Goal: Task Accomplishment & Management: Use online tool/utility

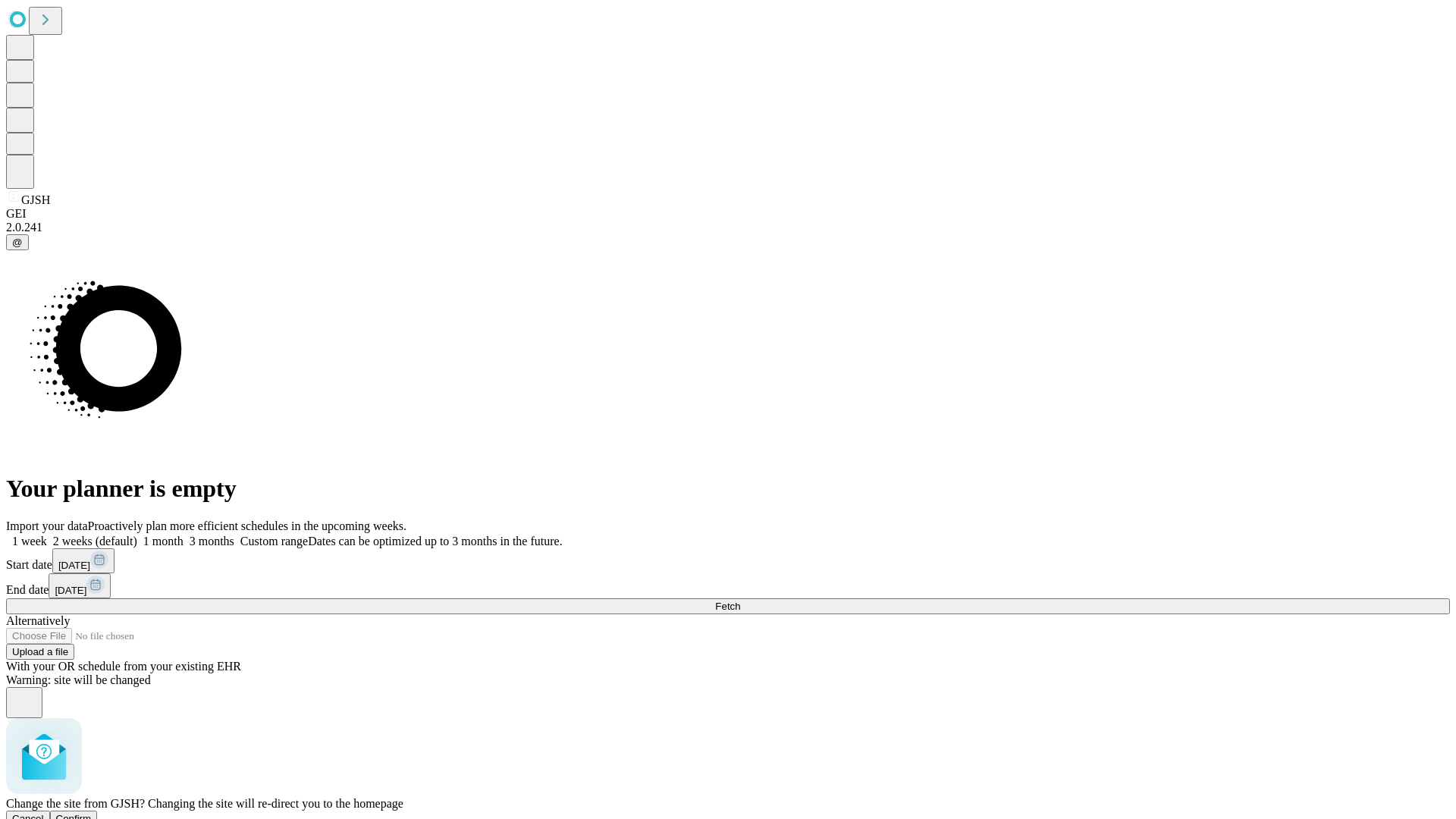
click at [92, 813] on span "Confirm" at bounding box center [74, 818] width 36 height 11
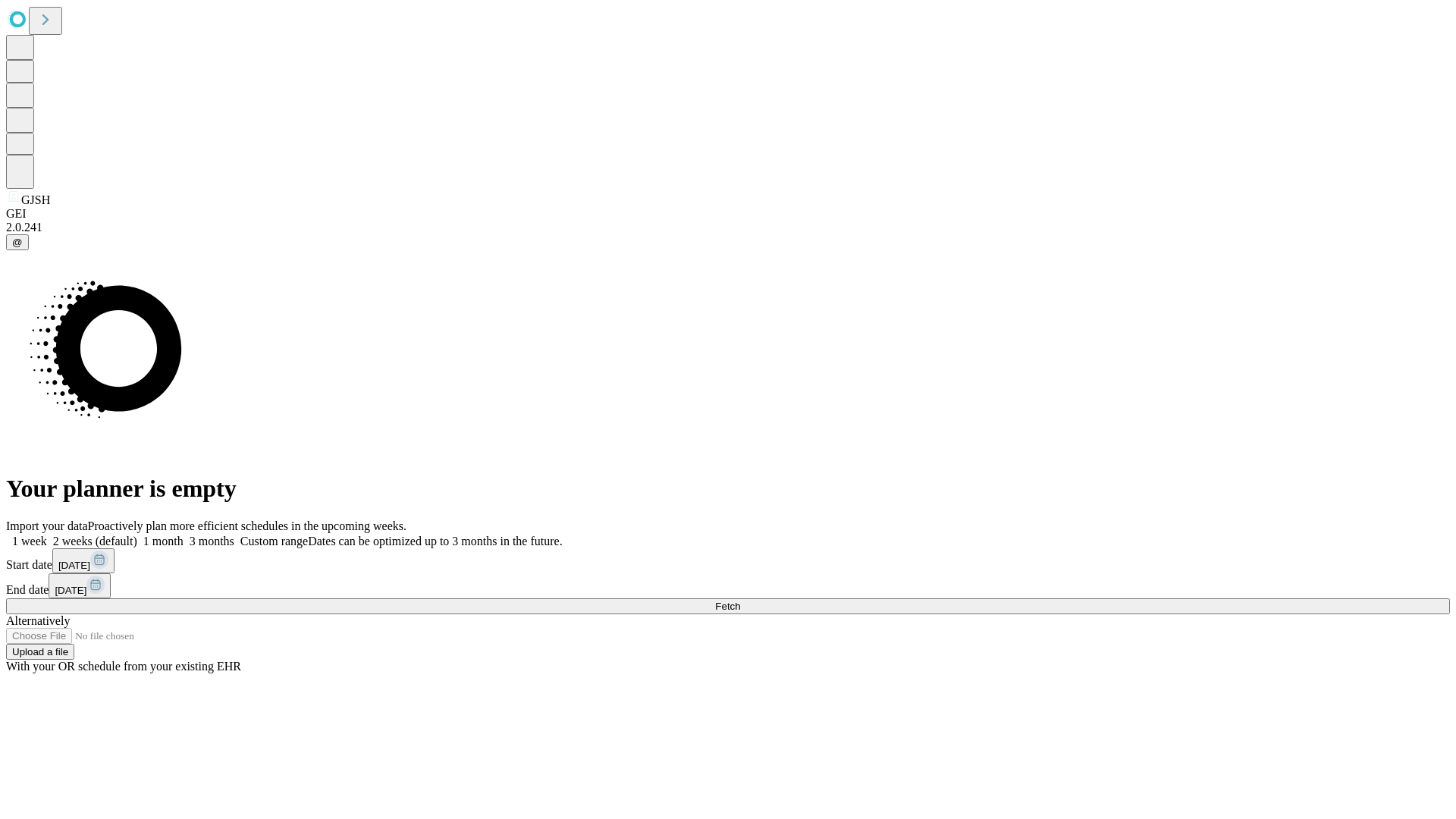
click at [184, 535] on label "1 month" at bounding box center [160, 541] width 47 height 13
click at [740, 600] on span "Fetch" at bounding box center [728, 605] width 25 height 11
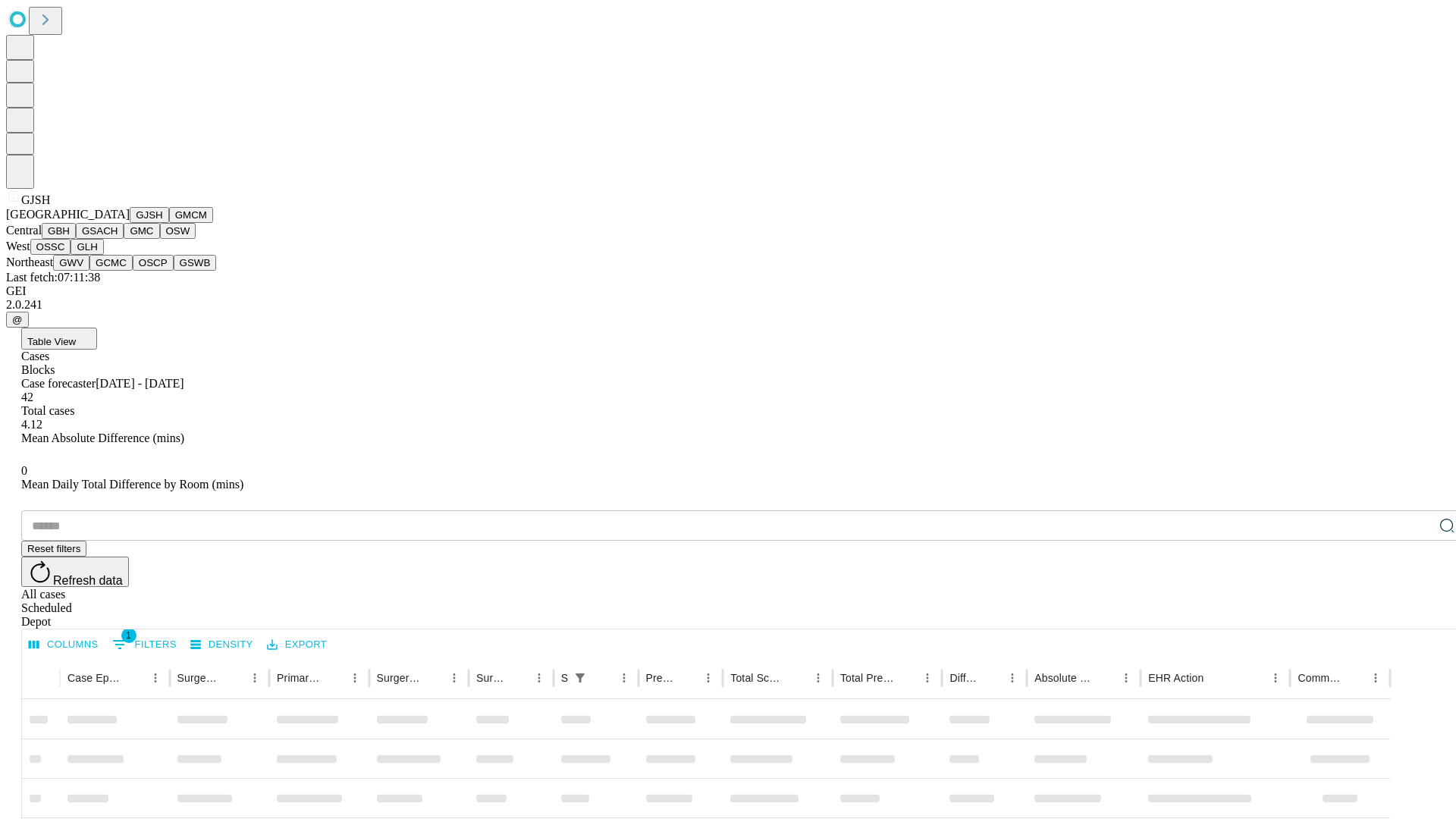
click at [169, 223] on button "GMCM" at bounding box center [191, 214] width 44 height 16
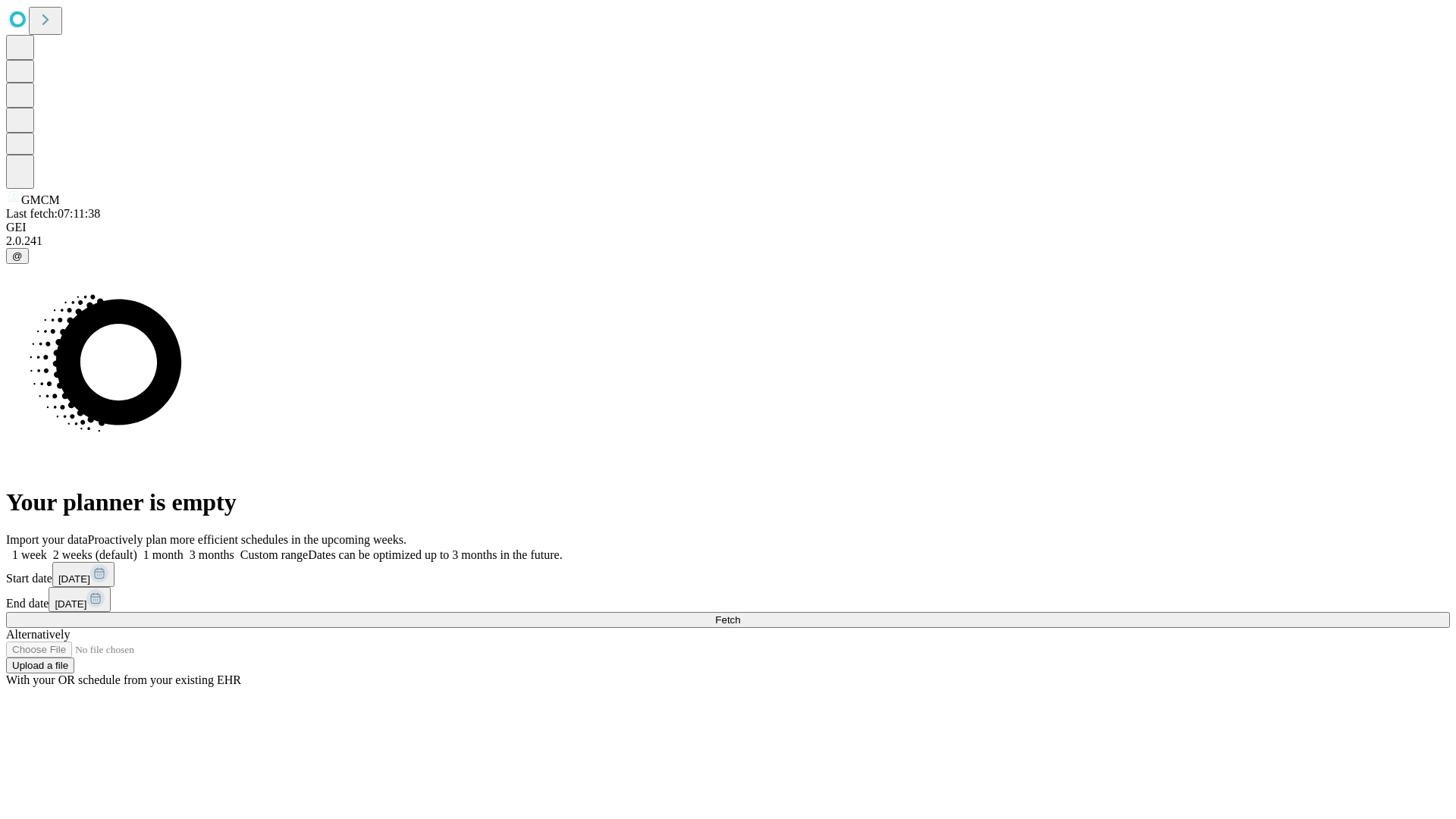
click at [184, 548] on label "1 month" at bounding box center [160, 554] width 47 height 13
click at [740, 614] on span "Fetch" at bounding box center [728, 619] width 25 height 11
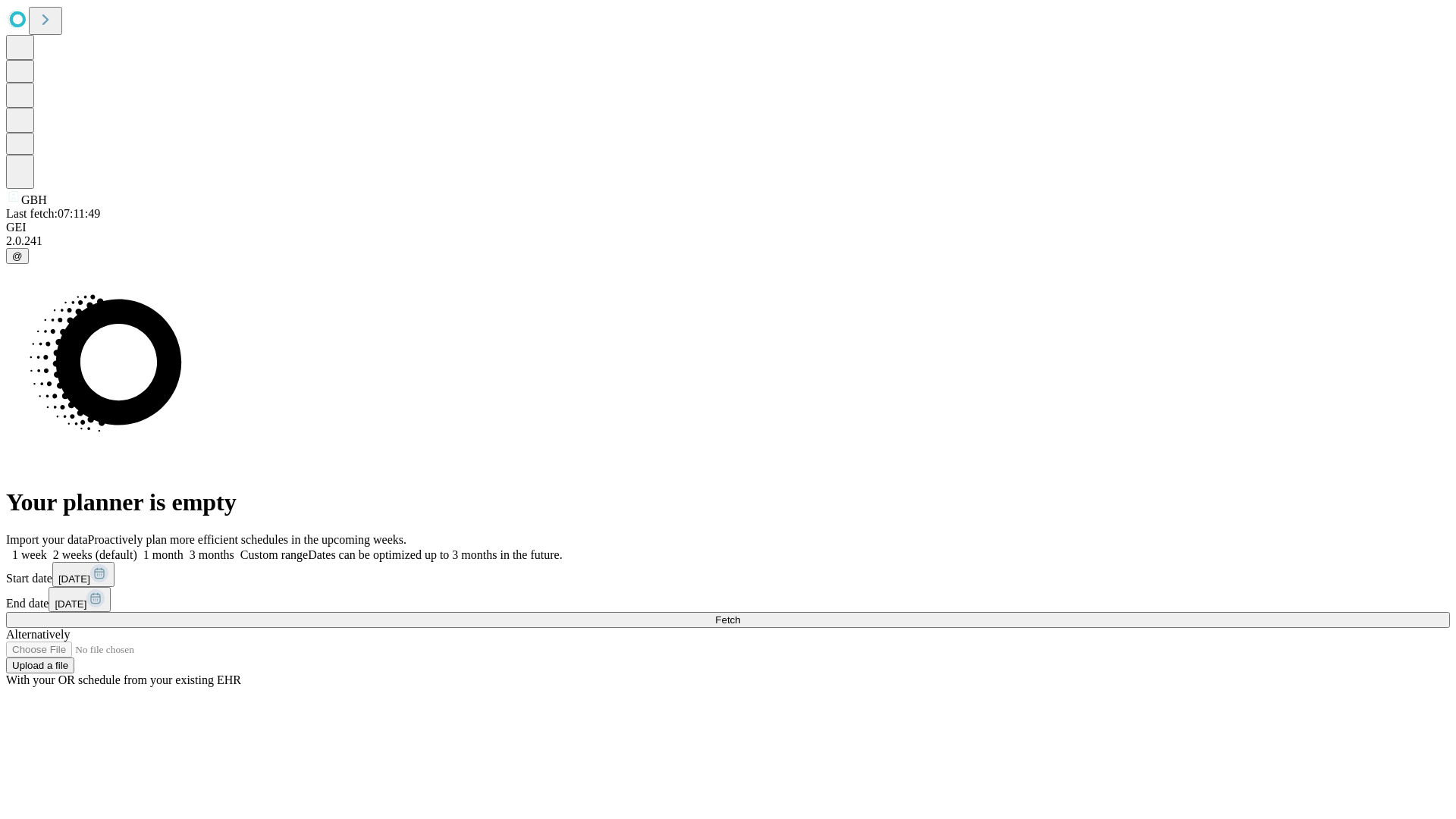
click at [184, 548] on label "1 month" at bounding box center [160, 554] width 47 height 13
click at [740, 614] on span "Fetch" at bounding box center [728, 619] width 25 height 11
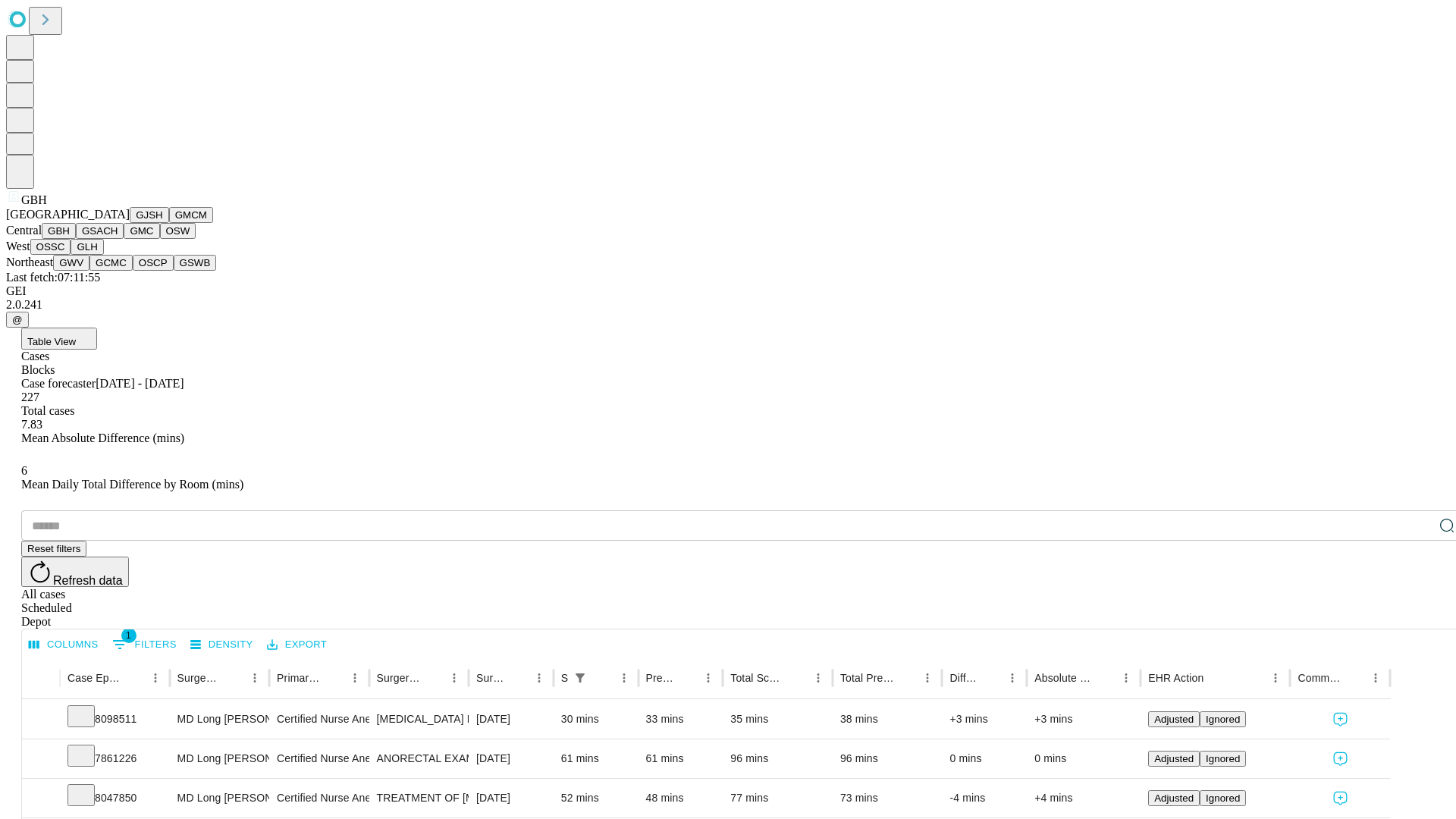
click at [117, 239] on button "GSACH" at bounding box center [99, 230] width 48 height 16
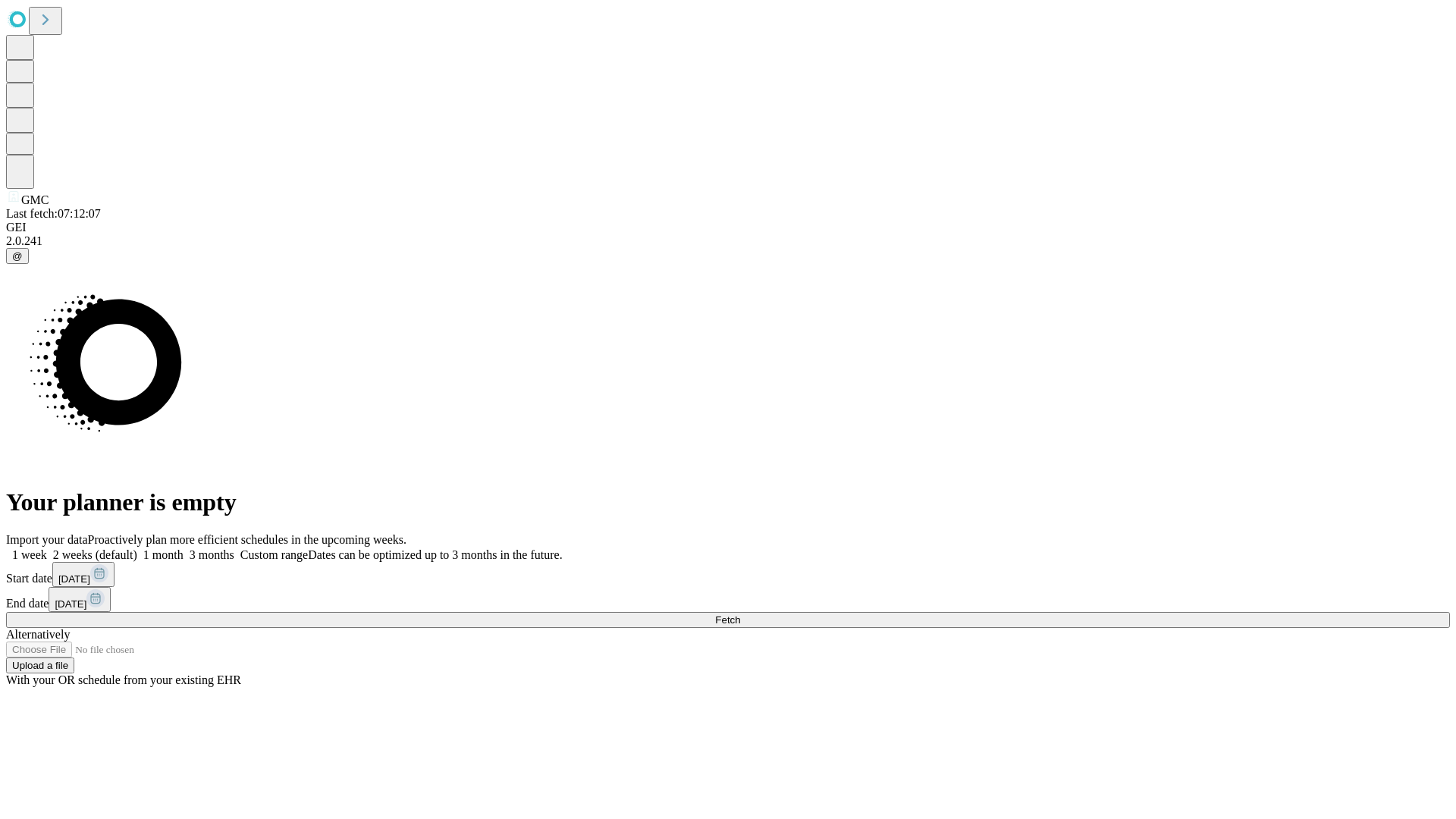
click at [184, 548] on label "1 month" at bounding box center [160, 554] width 47 height 13
click at [740, 614] on span "Fetch" at bounding box center [728, 619] width 25 height 11
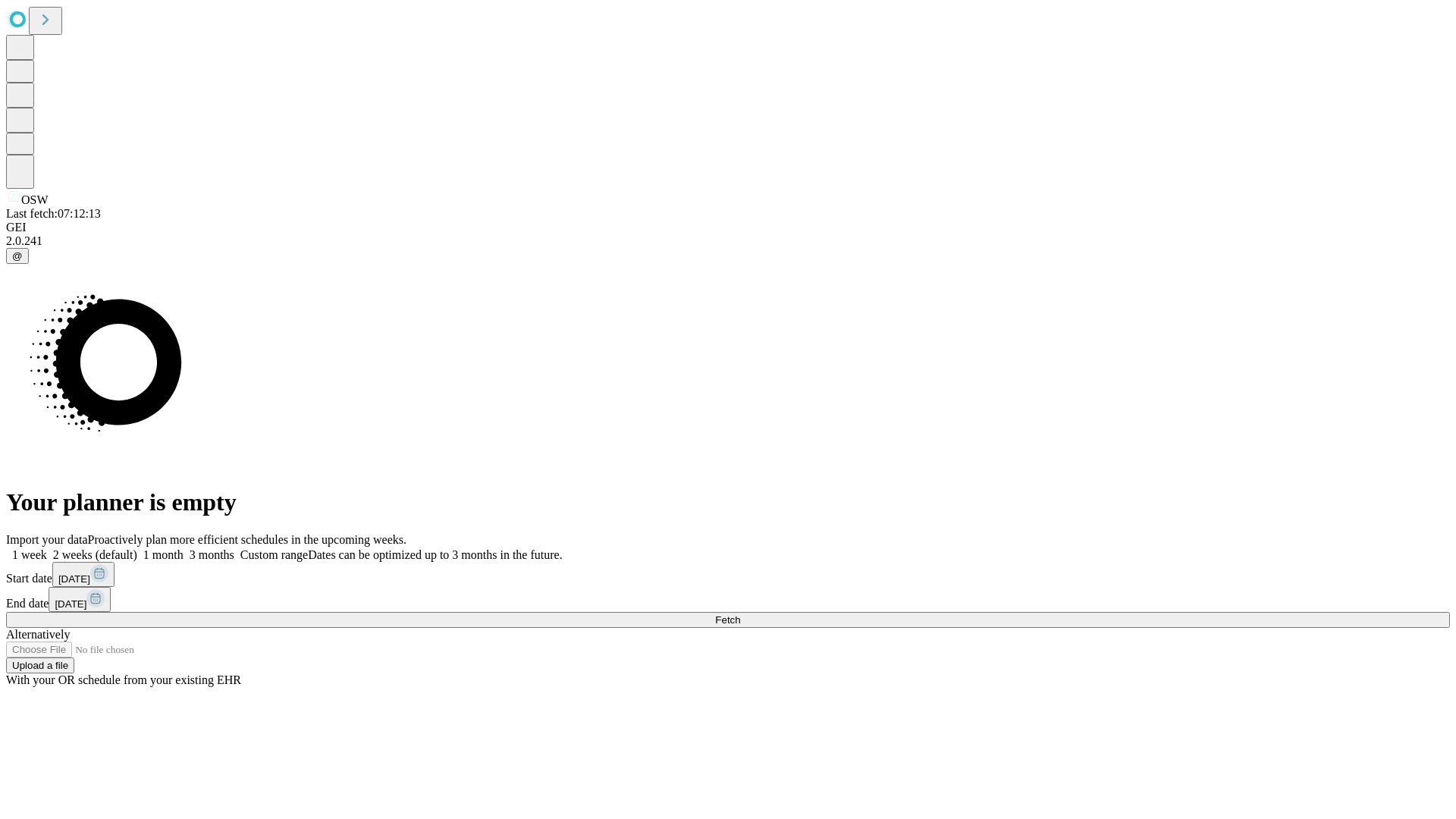
click at [184, 548] on label "1 month" at bounding box center [160, 554] width 47 height 13
click at [740, 614] on span "Fetch" at bounding box center [728, 619] width 25 height 11
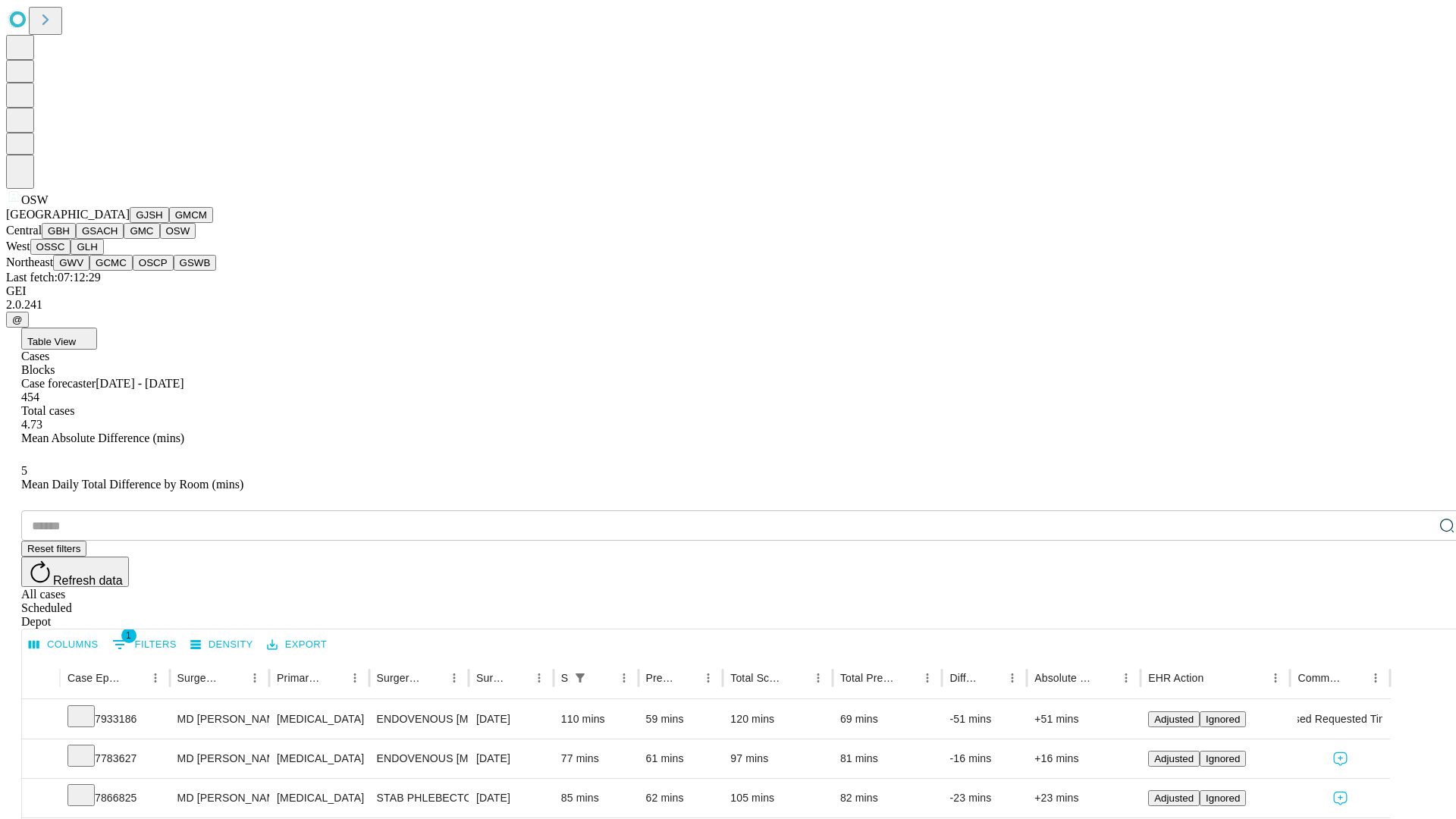
click at [71, 255] on button "OSSC" at bounding box center [51, 246] width 41 height 16
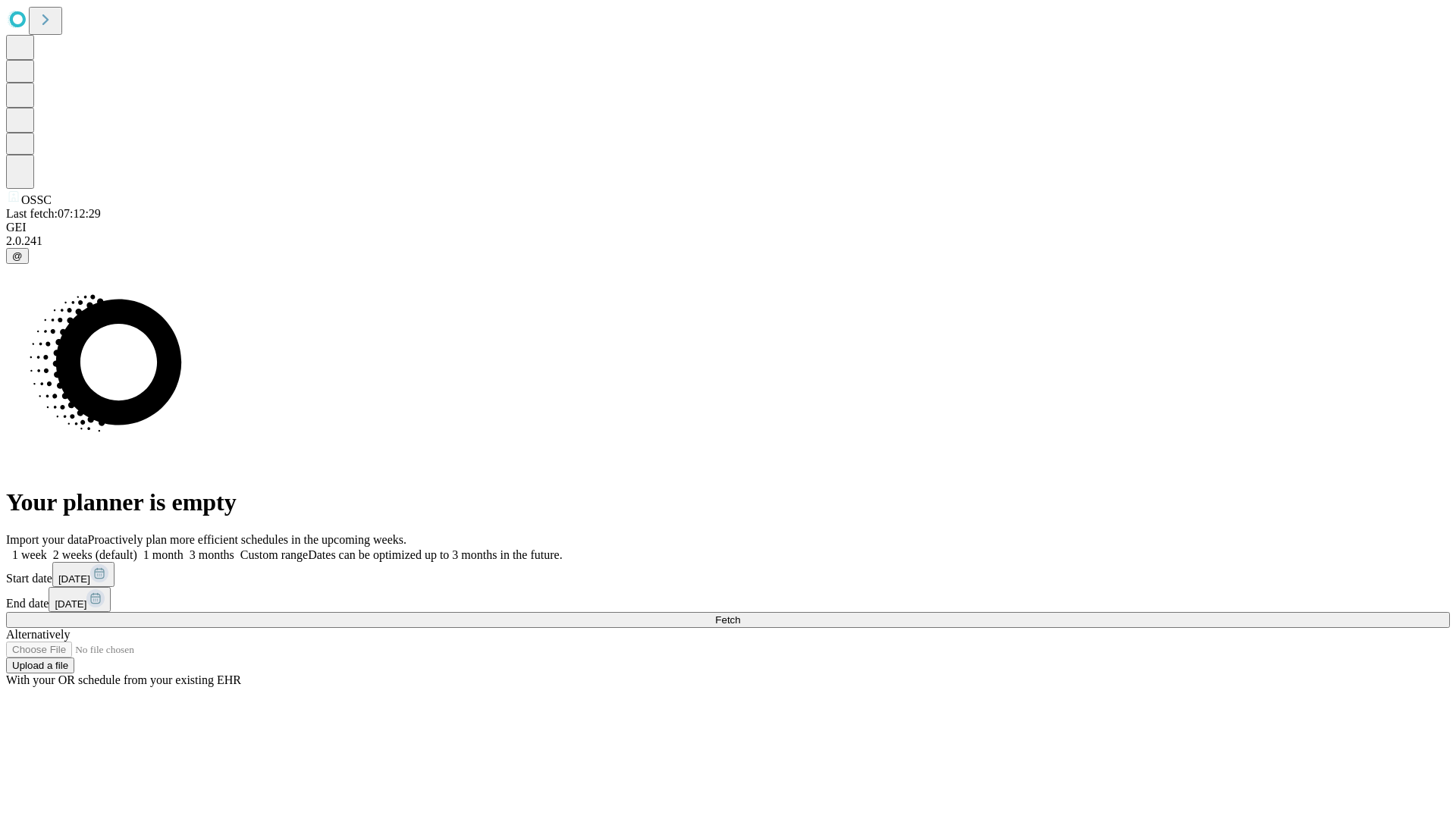
click at [184, 548] on label "1 month" at bounding box center [160, 554] width 47 height 13
click at [740, 614] on span "Fetch" at bounding box center [728, 619] width 25 height 11
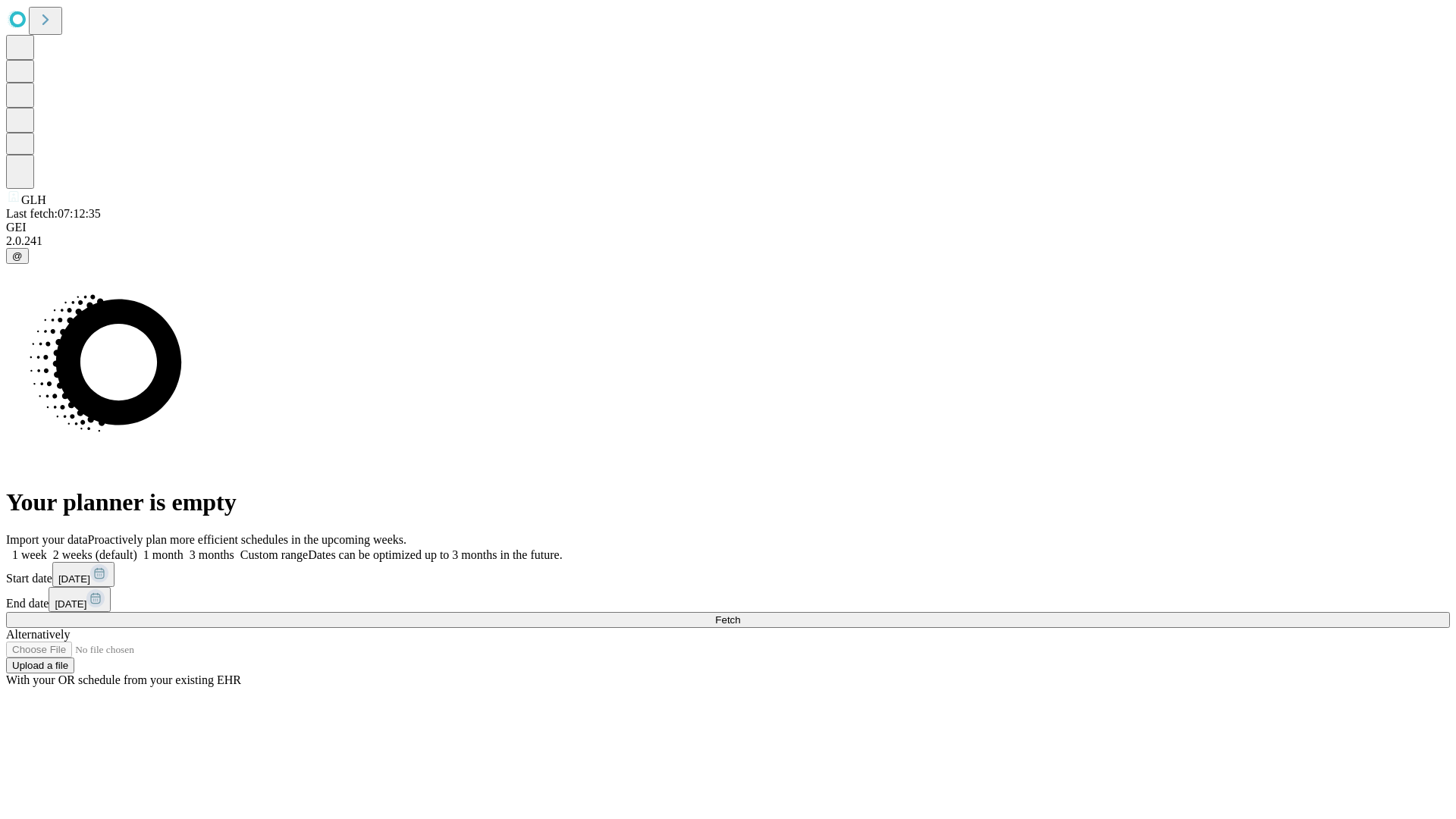
click at [184, 548] on label "1 month" at bounding box center [160, 554] width 47 height 13
click at [740, 614] on span "Fetch" at bounding box center [728, 619] width 25 height 11
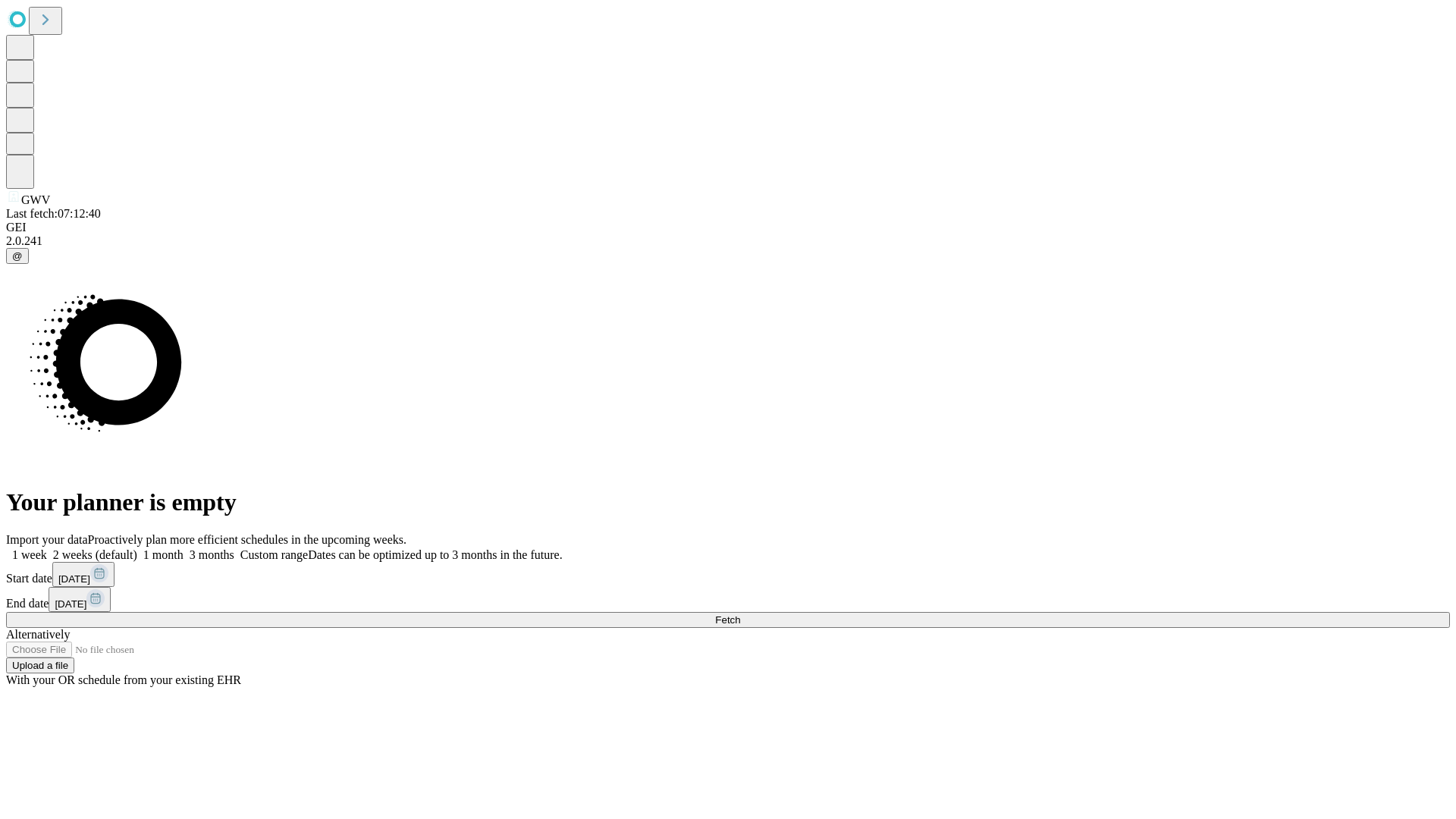
click at [184, 548] on label "1 month" at bounding box center [160, 554] width 47 height 13
click at [740, 614] on span "Fetch" at bounding box center [728, 619] width 25 height 11
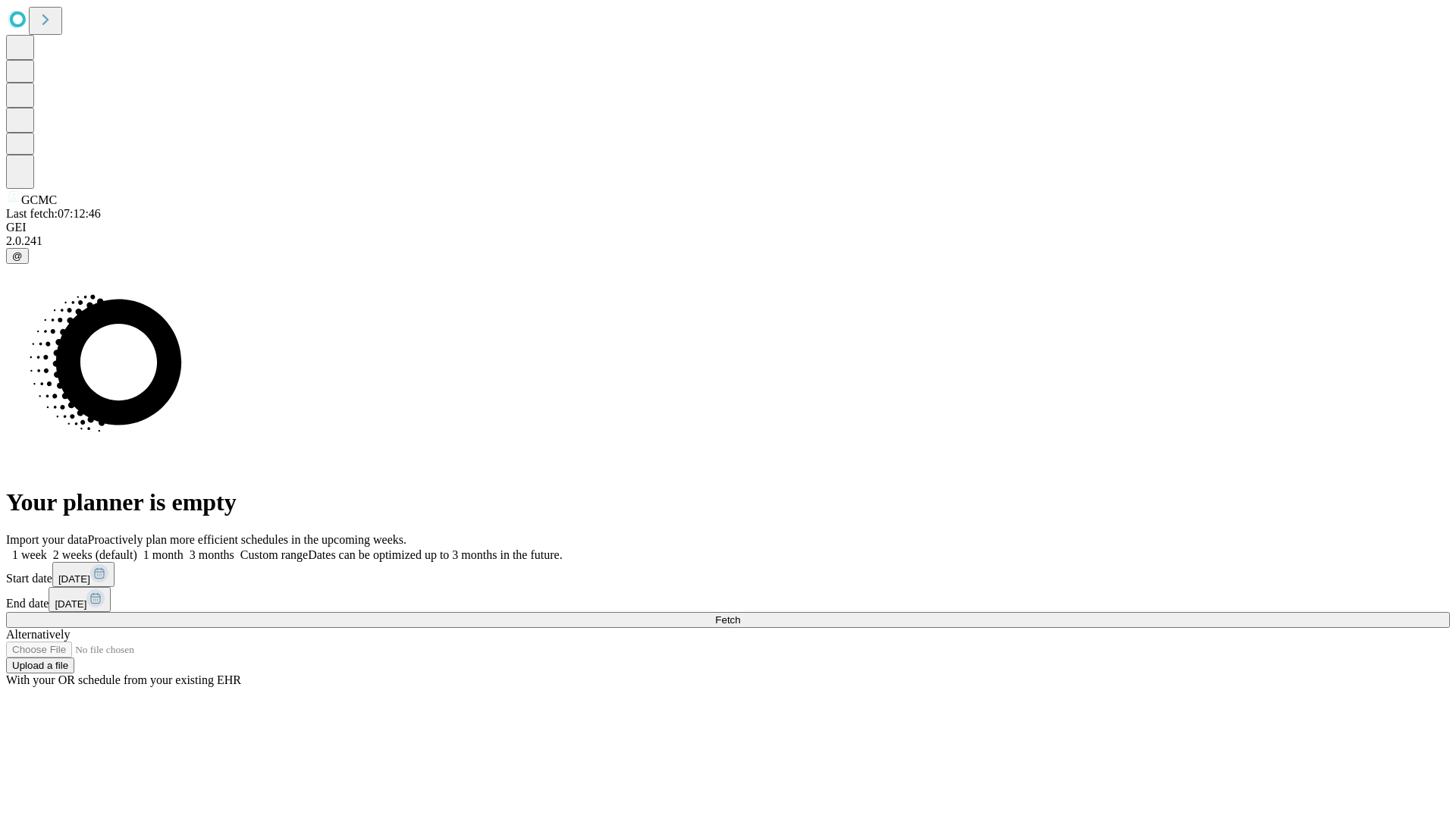
click at [184, 548] on label "1 month" at bounding box center [160, 554] width 47 height 13
click at [740, 614] on span "Fetch" at bounding box center [728, 619] width 25 height 11
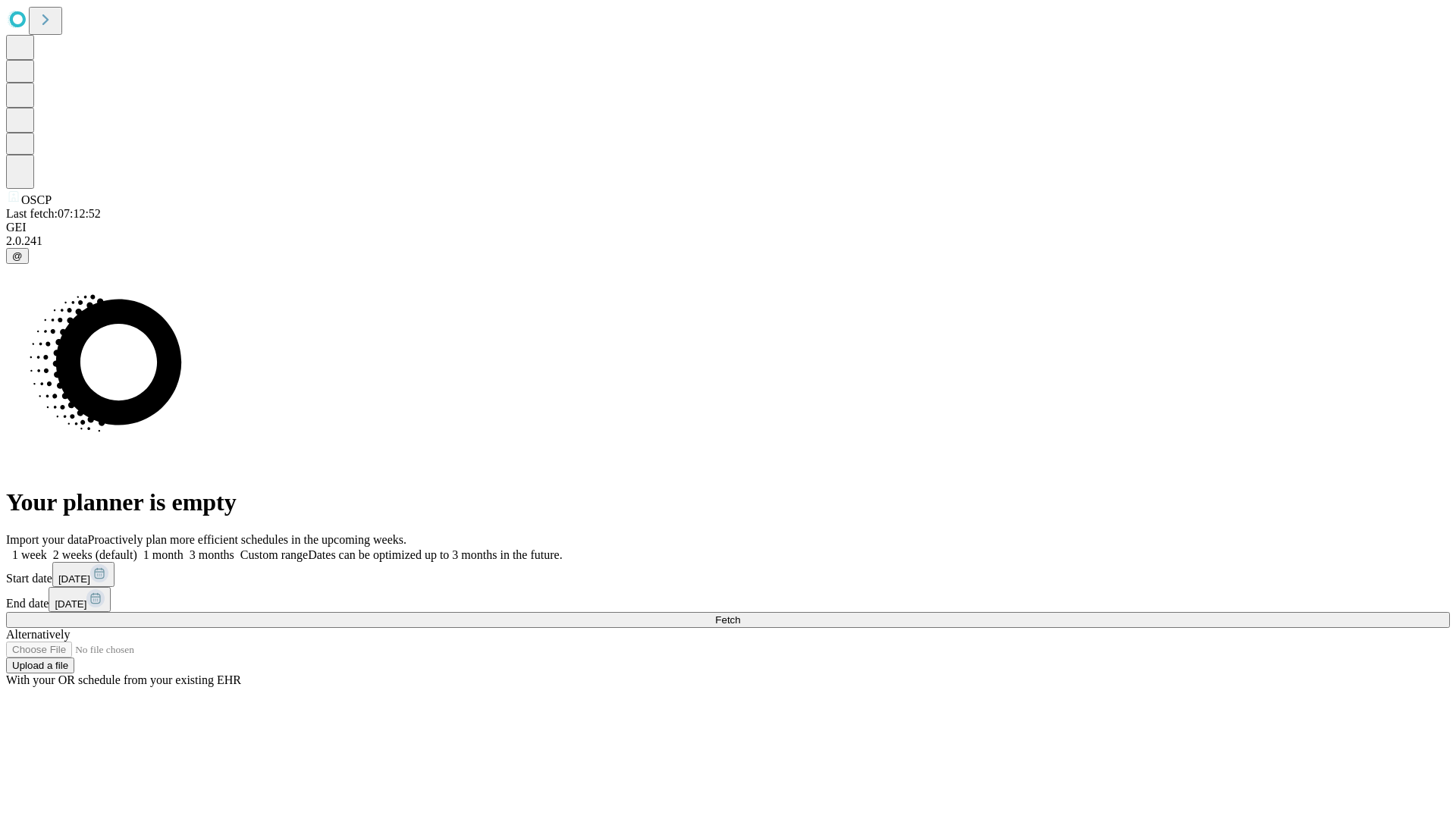
click at [184, 548] on label "1 month" at bounding box center [160, 554] width 47 height 13
click at [740, 614] on span "Fetch" at bounding box center [728, 619] width 25 height 11
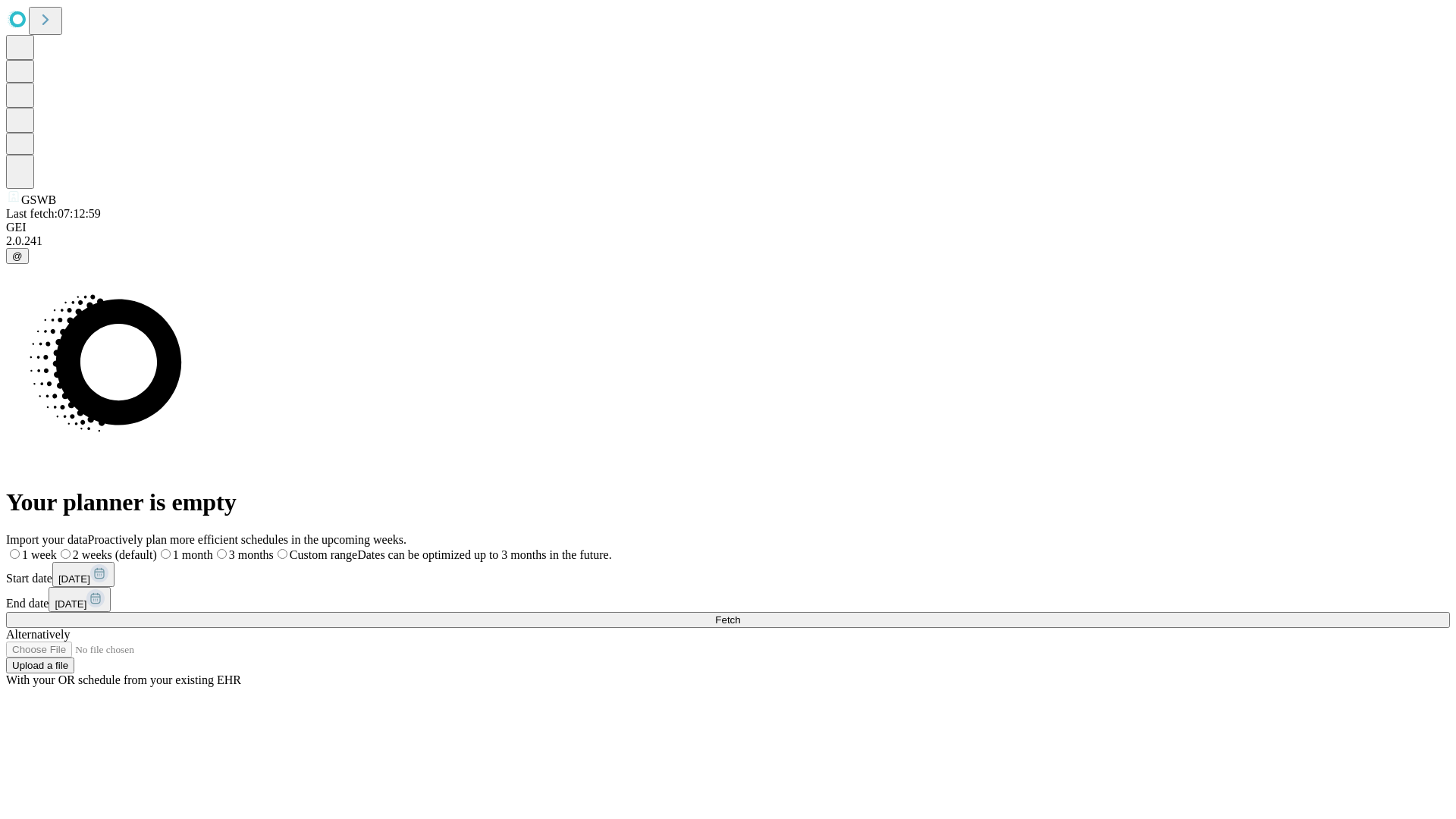
click at [213, 548] on label "1 month" at bounding box center [185, 554] width 56 height 13
click at [740, 614] on span "Fetch" at bounding box center [728, 619] width 25 height 11
